Goal: Find specific page/section: Find specific page/section

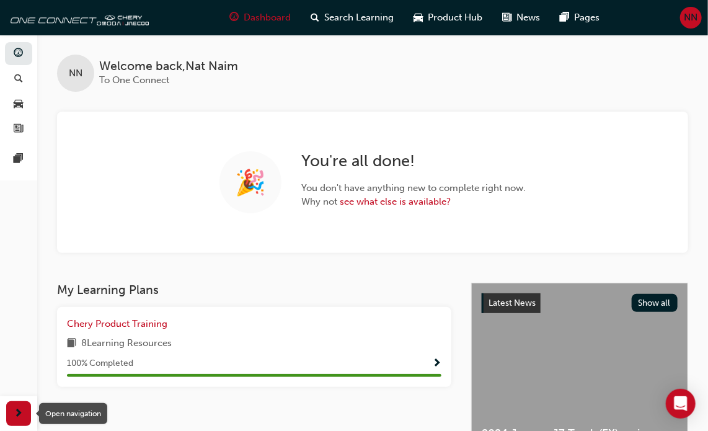
click at [17, 412] on span "next-icon" at bounding box center [18, 414] width 9 height 16
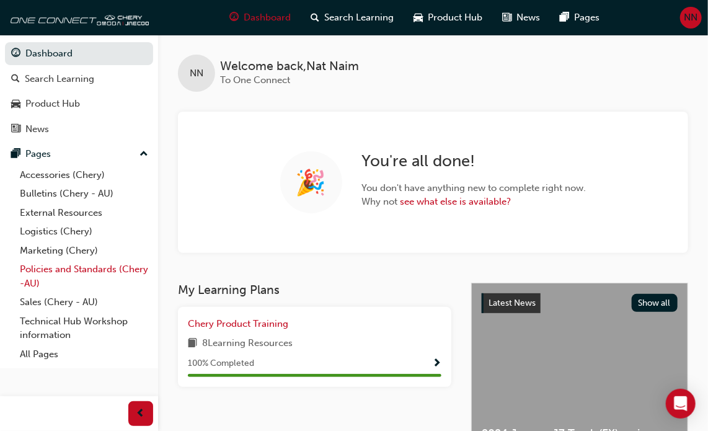
click at [74, 270] on link "Policies and Standards (Chery -AU)" at bounding box center [84, 276] width 138 height 33
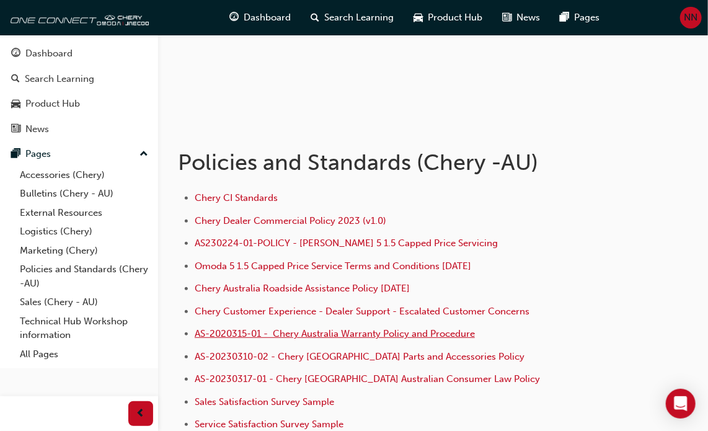
scroll to position [124, 0]
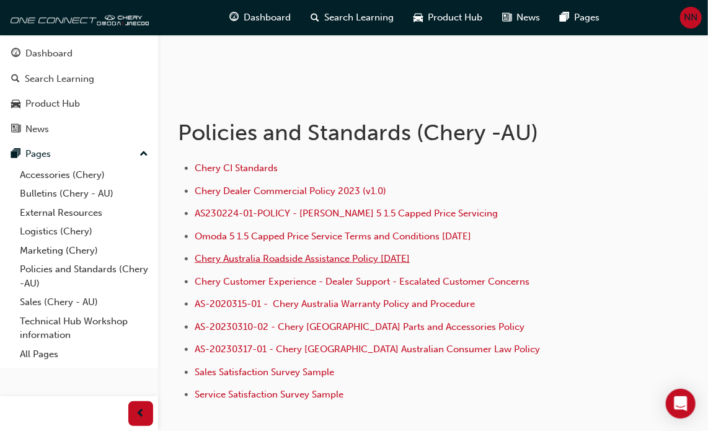
click at [315, 253] on span "Chery Australia Roadside Assistance Policy [DATE]" at bounding box center [302, 258] width 215 height 11
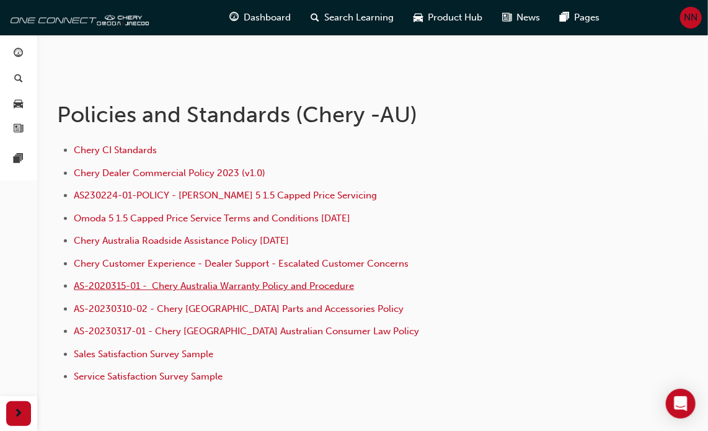
scroll to position [186, 0]
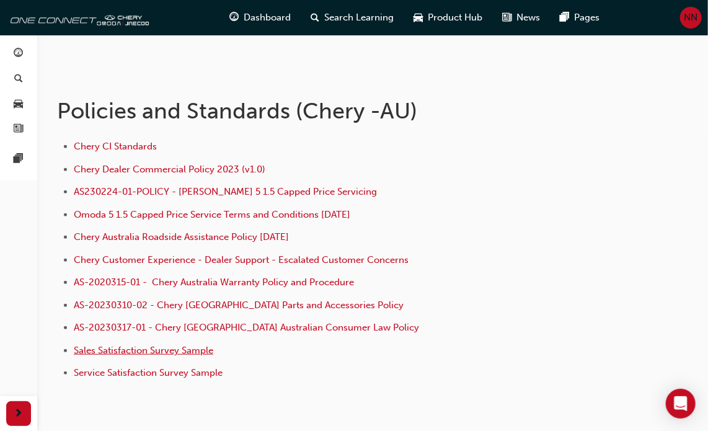
click at [179, 349] on span "Sales Satisfaction Survey Sample" at bounding box center [144, 350] width 140 height 11
